Goal: Task Accomplishment & Management: Manage account settings

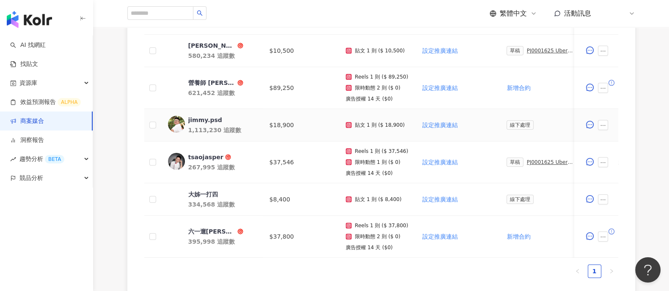
scroll to position [317, 0]
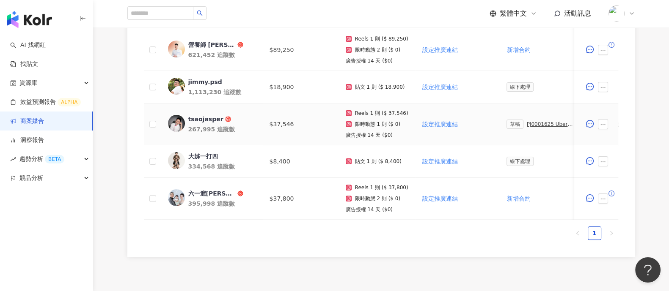
click at [529, 121] on div "PJ0001625 Uber Eats_生鮮雜貨Q3_KOL合作" at bounding box center [549, 124] width 47 height 6
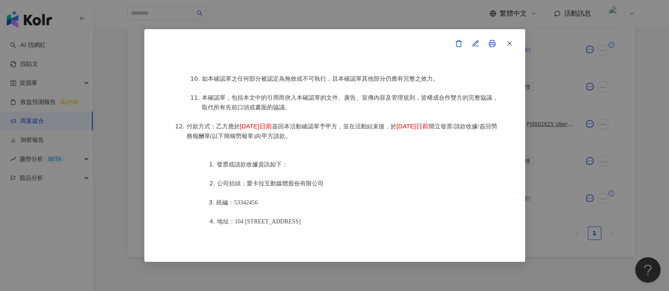
scroll to position [1110, 0]
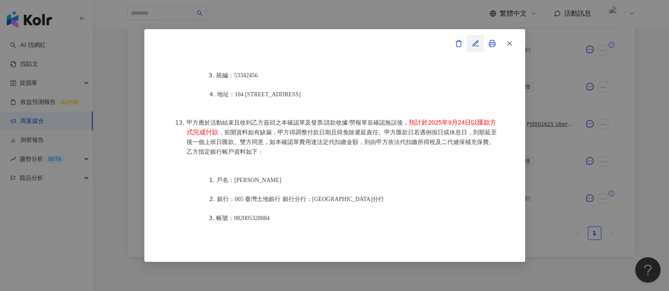
click at [474, 43] on icon "button" at bounding box center [474, 43] width 5 height 5
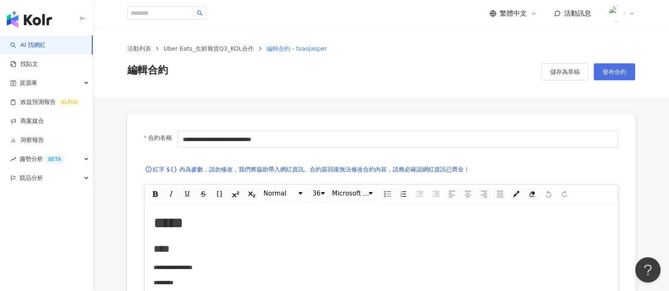
click at [630, 70] on button "發布合約" at bounding box center [613, 71] width 41 height 17
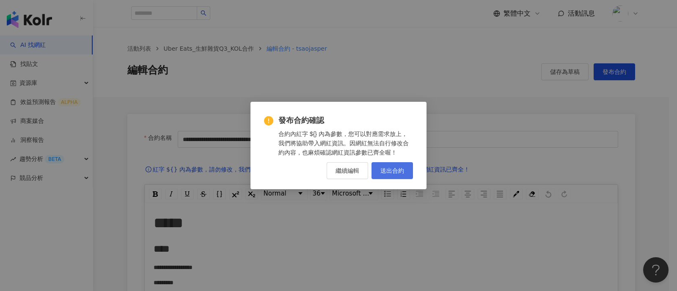
click at [392, 172] on span "送出合約" at bounding box center [392, 170] width 24 height 7
